Goal: Information Seeking & Learning: Learn about a topic

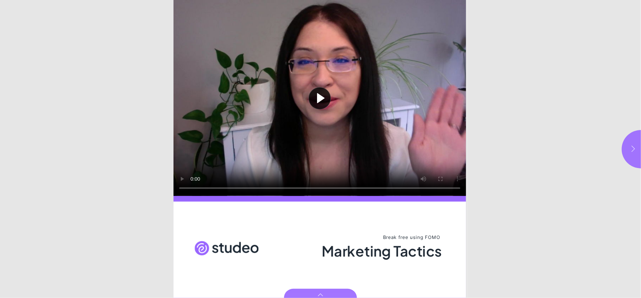
click at [633, 143] on button "button" at bounding box center [641, 149] width 38 height 38
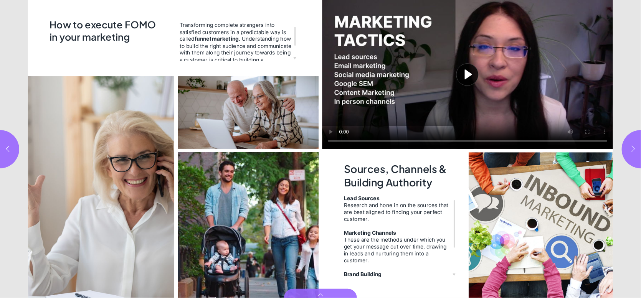
click at [633, 143] on button "button" at bounding box center [641, 149] width 38 height 38
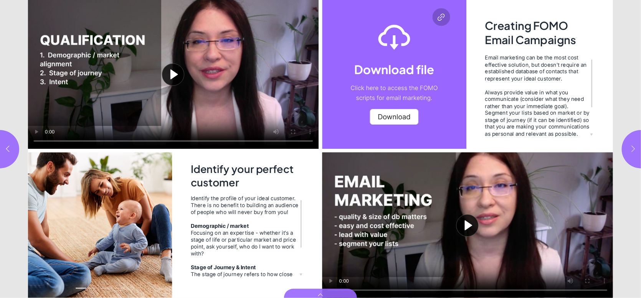
click at [633, 145] on icon "button" at bounding box center [633, 149] width 8 height 8
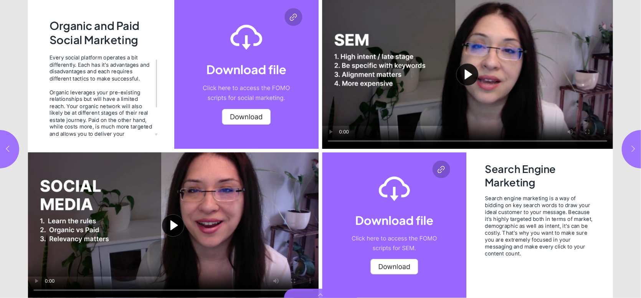
click at [633, 148] on icon "button" at bounding box center [633, 149] width 8 height 8
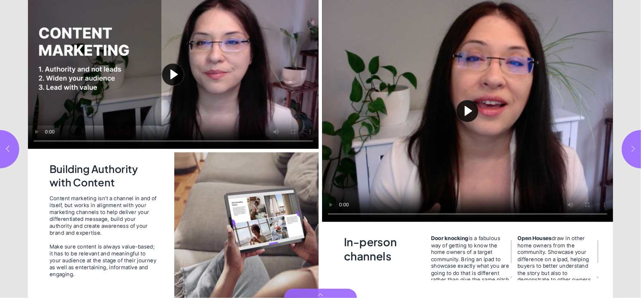
click at [633, 148] on icon "button" at bounding box center [633, 149] width 8 height 8
type input "**"
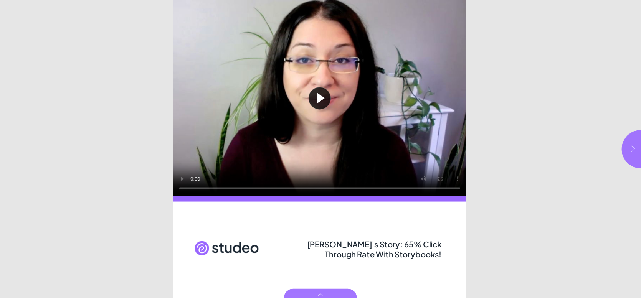
click at [634, 142] on button "button" at bounding box center [641, 149] width 38 height 38
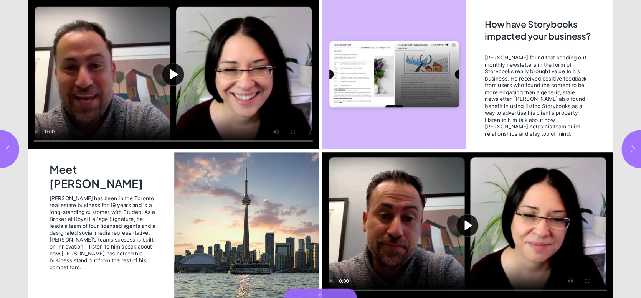
click at [176, 74] on button "Play video" at bounding box center [173, 74] width 291 height 149
click at [469, 231] on button "Play video" at bounding box center [467, 225] width 291 height 146
click at [631, 150] on icon "button" at bounding box center [633, 149] width 8 height 8
type input "***"
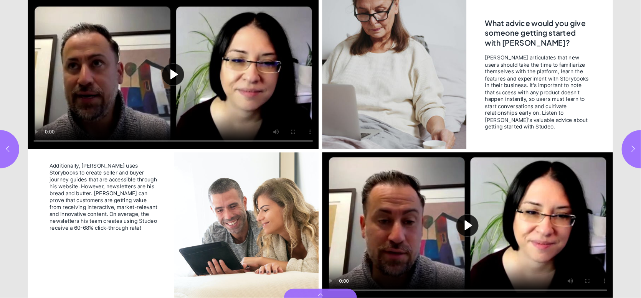
click at [35, 131] on button "Play video" at bounding box center [173, 74] width 291 height 149
click at [170, 76] on video "Video" at bounding box center [173, 74] width 291 height 149
click at [469, 214] on button "Play video" at bounding box center [467, 225] width 291 height 146
click at [633, 150] on icon "button" at bounding box center [633, 149] width 3 height 6
type input "*"
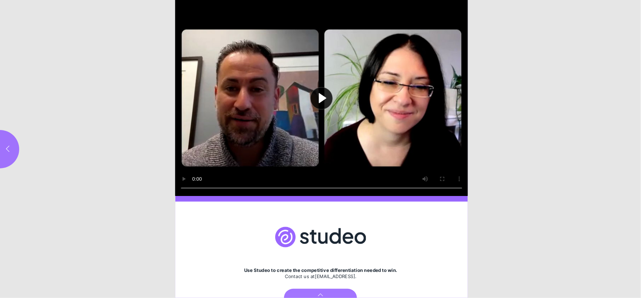
click at [315, 99] on button "Play video" at bounding box center [321, 98] width 292 height 196
click at [8, 153] on button "button" at bounding box center [0, 149] width 38 height 38
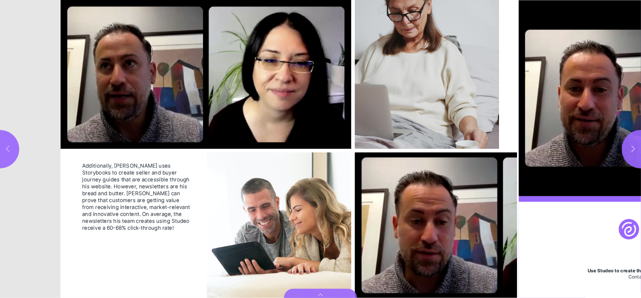
click at [8, 153] on button "button" at bounding box center [0, 149] width 38 height 38
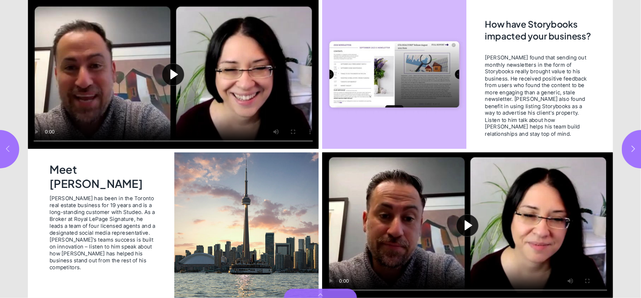
click at [8, 153] on button "button" at bounding box center [0, 149] width 38 height 38
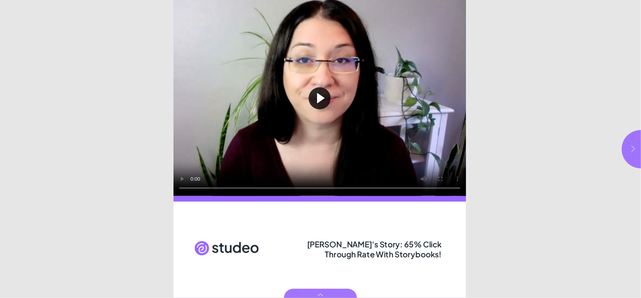
click at [633, 141] on button "button" at bounding box center [641, 149] width 38 height 38
type input "***"
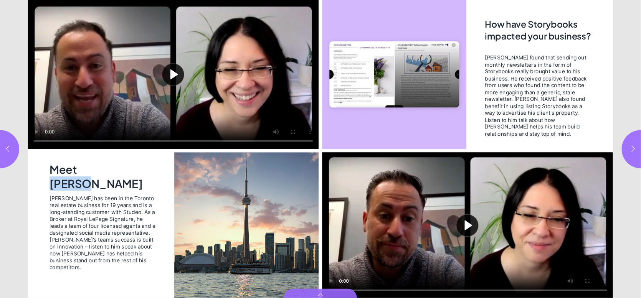
drag, startPoint x: 81, startPoint y: 168, endPoint x: 110, endPoint y: 170, distance: 28.4
click at [110, 170] on h2 "Meet Emilio" at bounding box center [104, 175] width 110 height 27
copy h2 "Emilio"
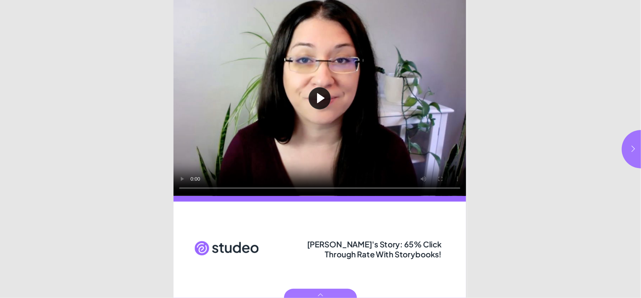
click at [326, 92] on button "Play video" at bounding box center [319, 98] width 292 height 196
click at [627, 143] on button "button" at bounding box center [641, 149] width 38 height 38
type input "***"
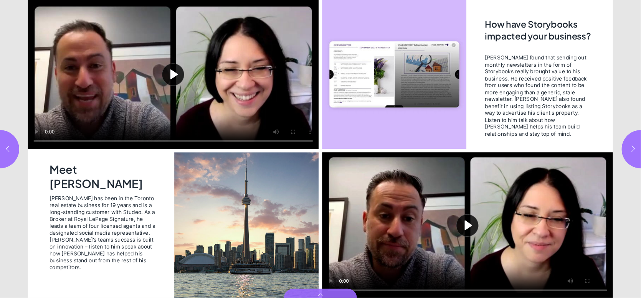
click at [360, 82] on video "Page 3" at bounding box center [394, 74] width 144 height 149
drag, startPoint x: 403, startPoint y: 80, endPoint x: 399, endPoint y: 79, distance: 4.9
click at [331, 73] on video "Page 3" at bounding box center [394, 74] width 144 height 149
